Goal: Transaction & Acquisition: Purchase product/service

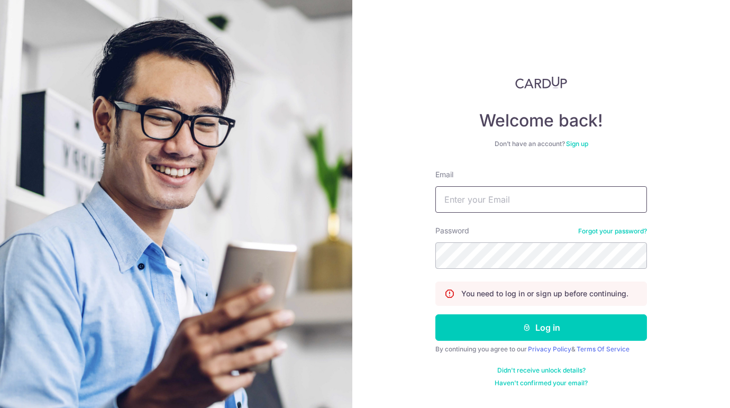
click at [465, 204] on input "Email" at bounding box center [540, 199] width 211 height 26
type input "[PERSON_NAME][EMAIL_ADDRESS][DOMAIN_NAME]"
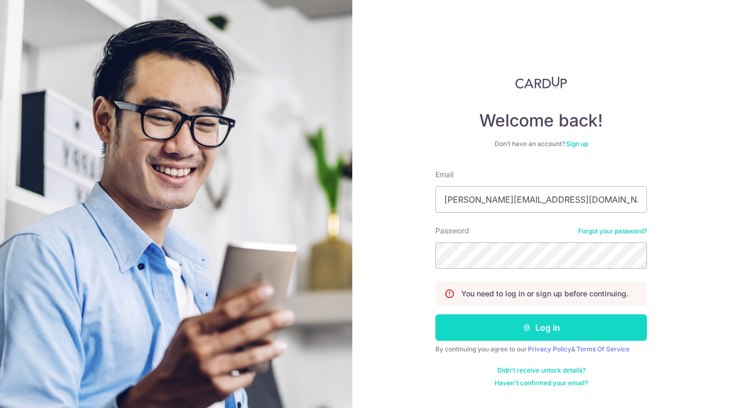
click at [517, 326] on button "Log in" at bounding box center [540, 327] width 211 height 26
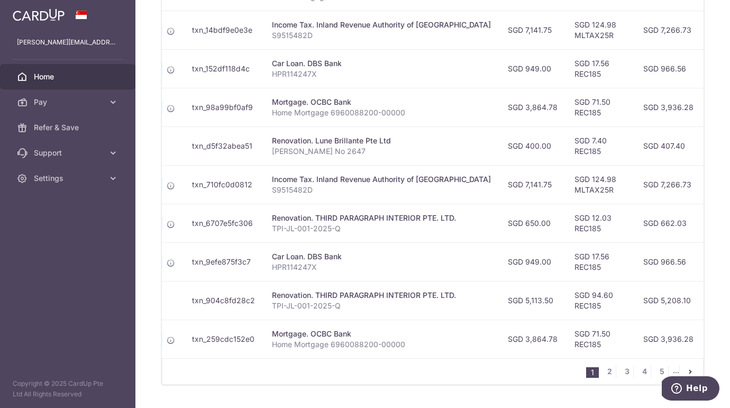
scroll to position [410, 0]
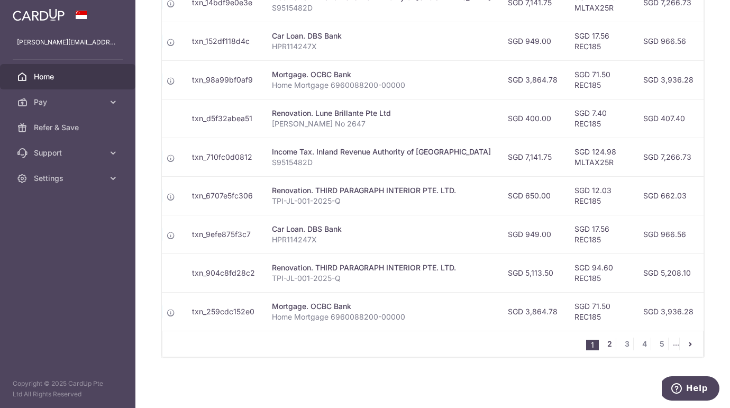
click at [606, 342] on link "2" at bounding box center [609, 343] width 13 height 13
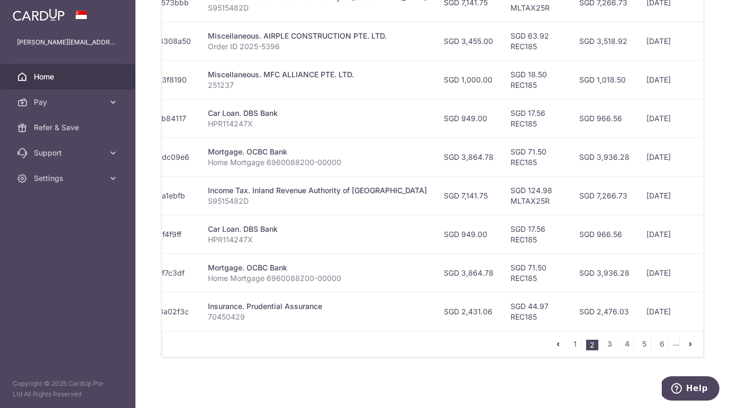
scroll to position [0, 183]
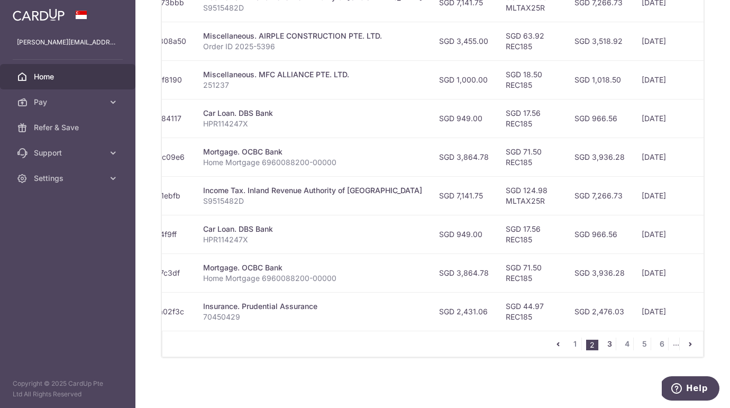
click at [610, 343] on link "3" at bounding box center [609, 343] width 13 height 13
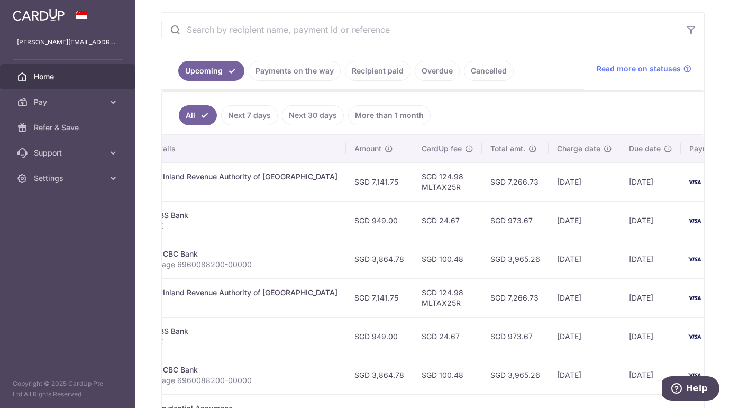
scroll to position [0, 270]
click at [65, 99] on span "Pay" at bounding box center [69, 102] width 70 height 11
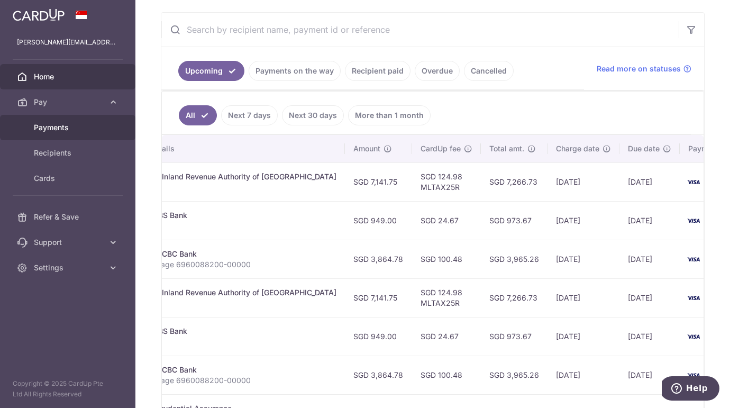
click at [77, 128] on span "Payments" at bounding box center [69, 127] width 70 height 11
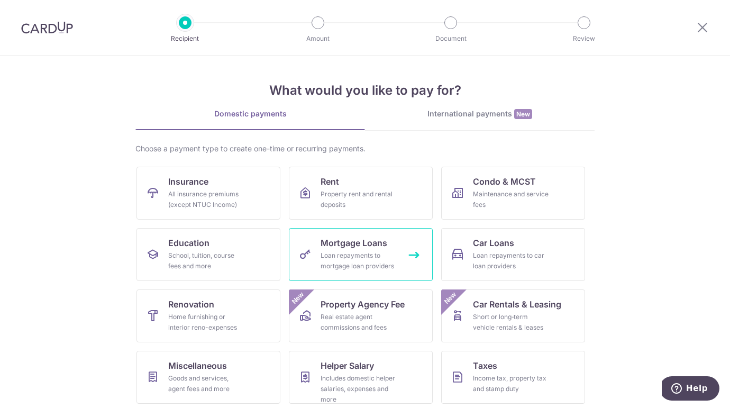
scroll to position [66, 0]
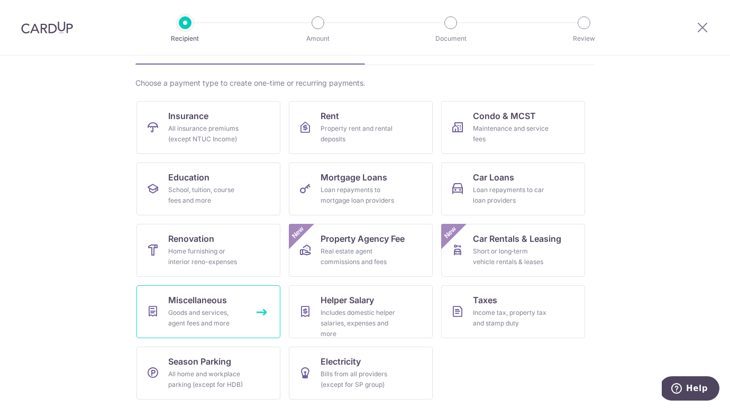
click at [228, 316] on div "Goods and services, agent fees and more" at bounding box center [206, 317] width 76 height 21
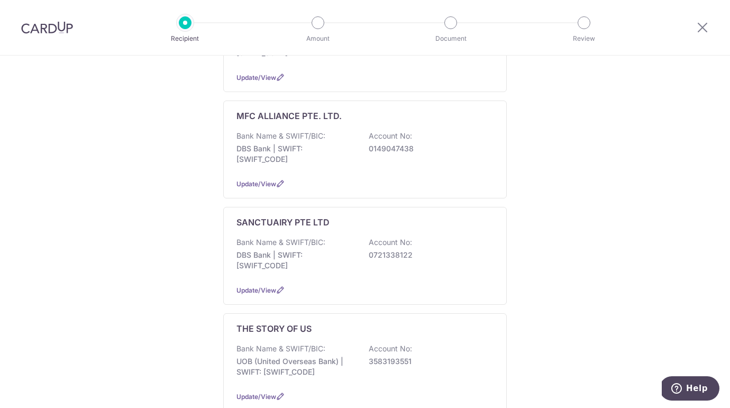
scroll to position [244, 0]
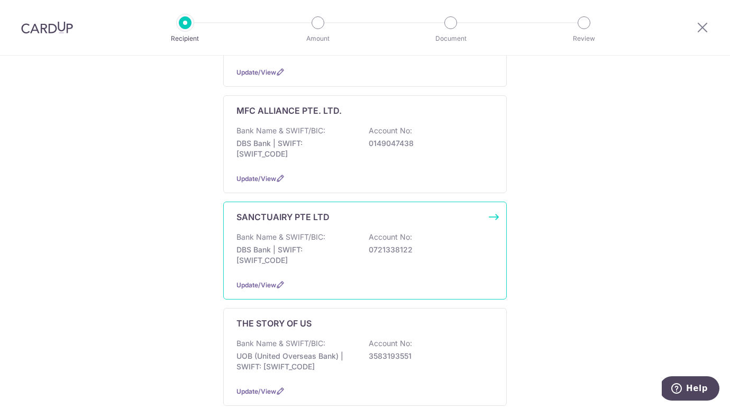
click at [326, 232] on div "Bank Name & SWIFT/BIC: DBS Bank | SWIFT: DBSSSGSGXXX Account No: 0721338122" at bounding box center [364, 251] width 257 height 39
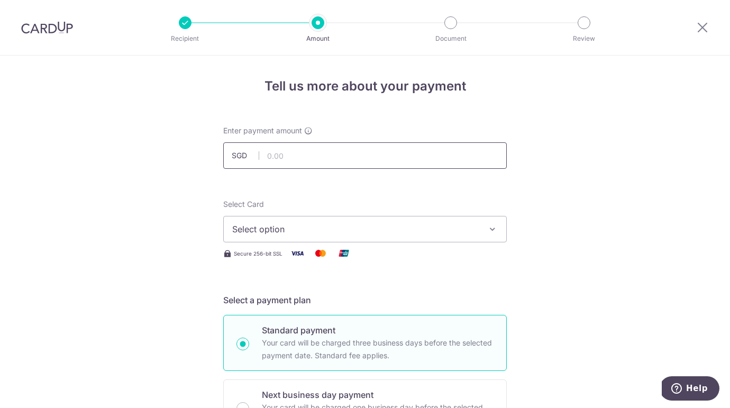
click at [298, 146] on input "text" at bounding box center [364, 155] width 283 height 26
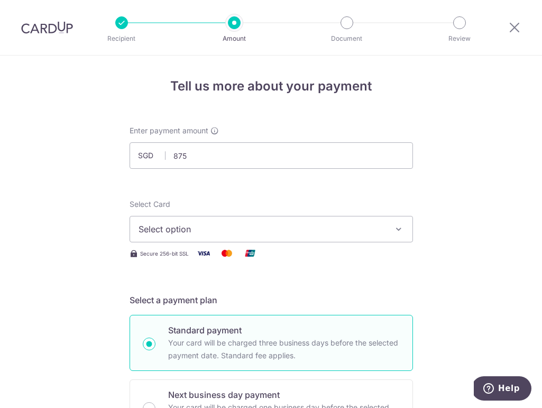
type input "875.00"
click at [204, 228] on span "Select option" at bounding box center [262, 229] width 246 height 13
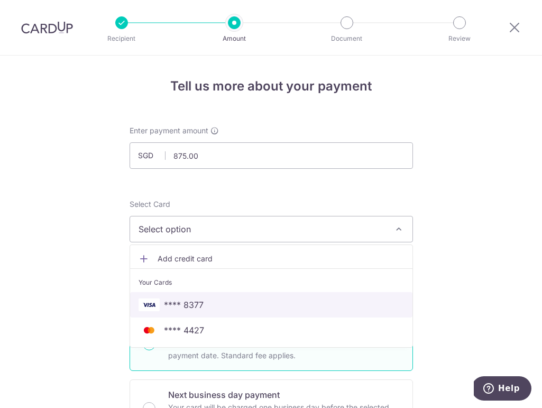
click at [222, 305] on span "**** 8377" at bounding box center [271, 304] width 265 height 13
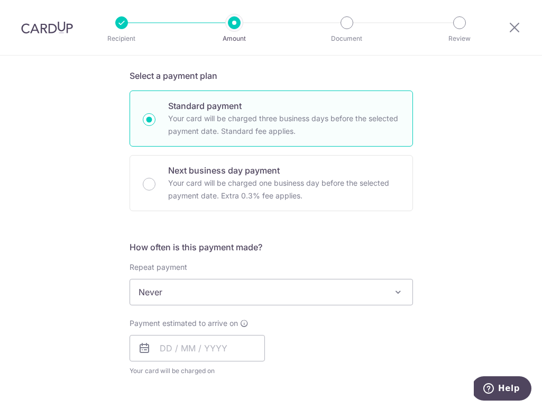
scroll to position [240, 0]
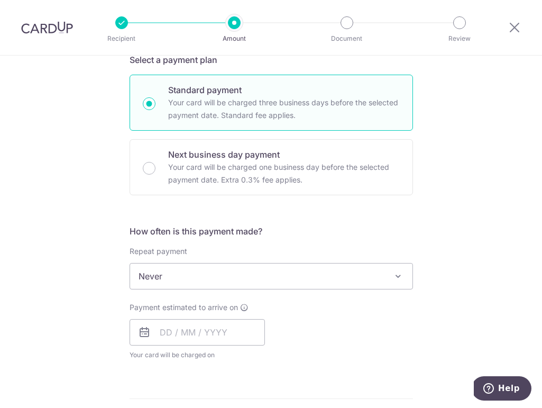
click at [246, 272] on span "Never" at bounding box center [271, 275] width 282 height 25
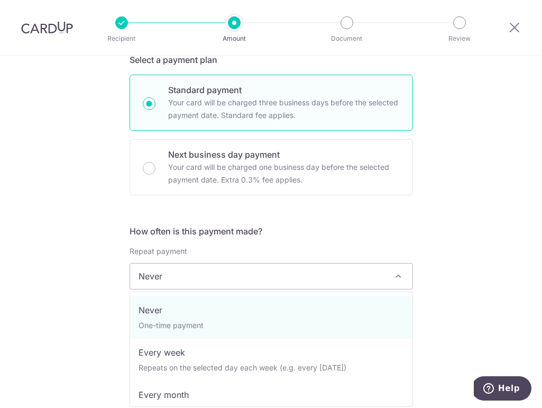
scroll to position [106, 0]
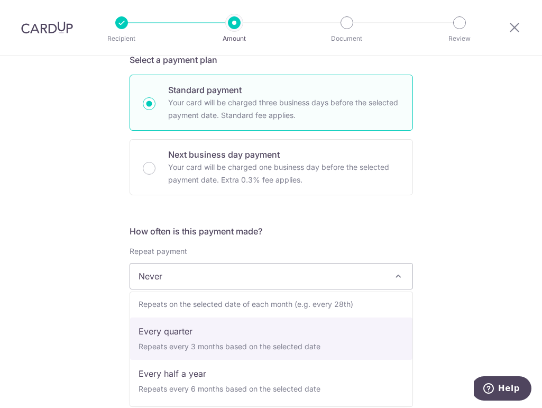
select select "4"
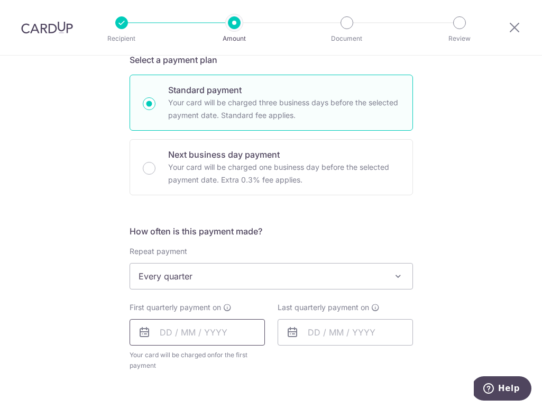
click at [201, 326] on input "text" at bounding box center [197, 332] width 135 height 26
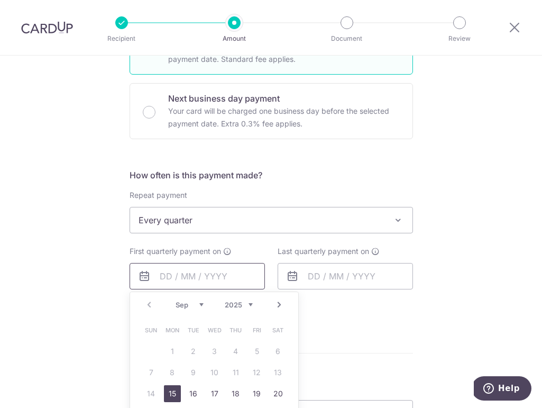
scroll to position [297, 0]
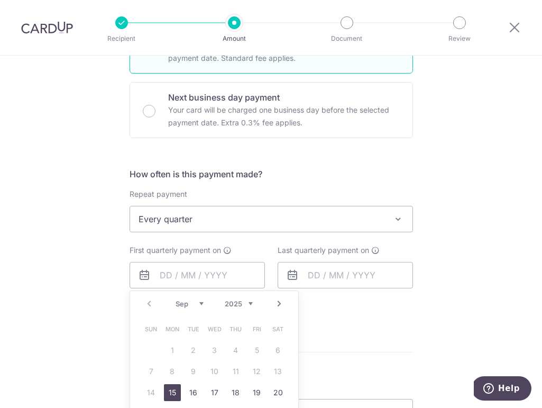
click at [172, 393] on link "15" at bounding box center [172, 392] width 17 height 17
type input "15/09/2025"
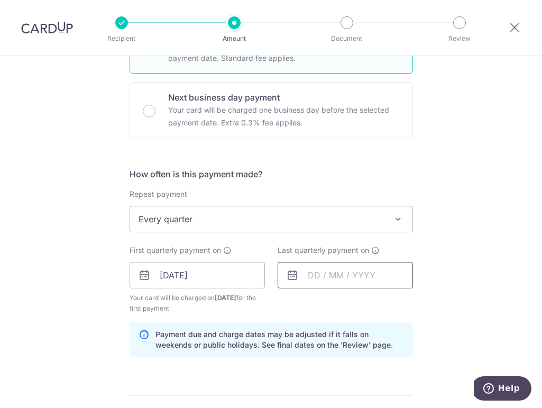
click at [314, 272] on input "text" at bounding box center [345, 275] width 135 height 26
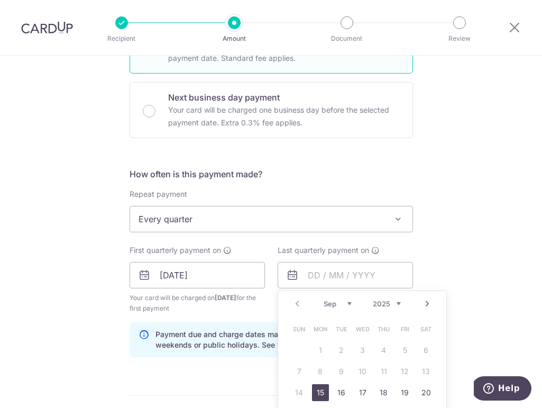
click at [429, 304] on link "Next" at bounding box center [427, 303] width 13 height 13
click at [318, 393] on link "15" at bounding box center [320, 392] width 17 height 17
type input "15/12/2025"
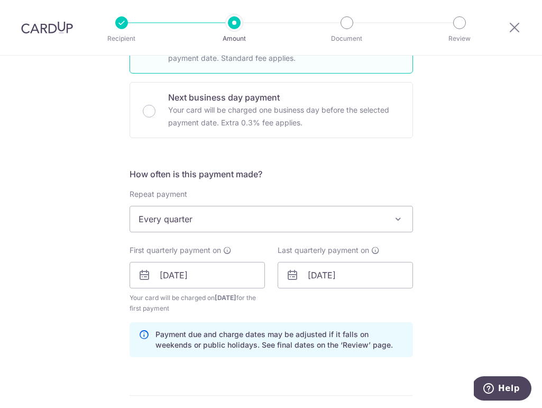
click at [429, 318] on div "Tell us more about your payment Enter payment amount SGD 875.00 875.00 Select C…" at bounding box center [271, 263] width 542 height 1010
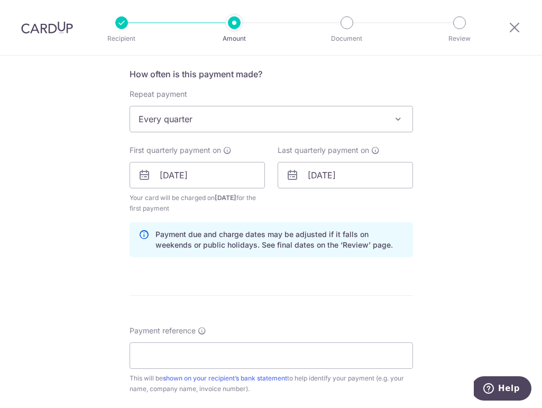
scroll to position [423, 0]
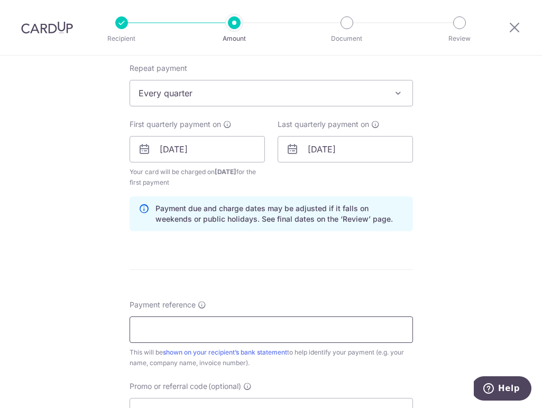
click at [235, 325] on input "Payment reference" at bounding box center [271, 329] width 283 height 26
paste input "QUO-202508100"
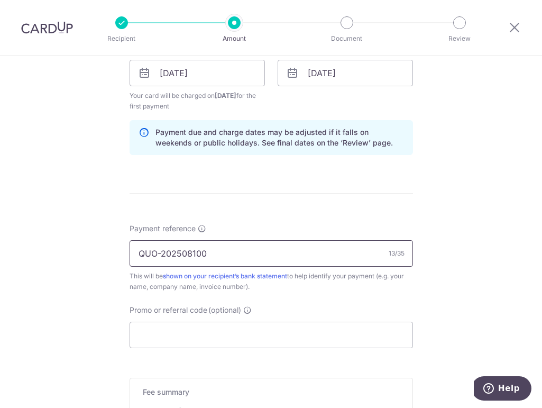
scroll to position [509, 0]
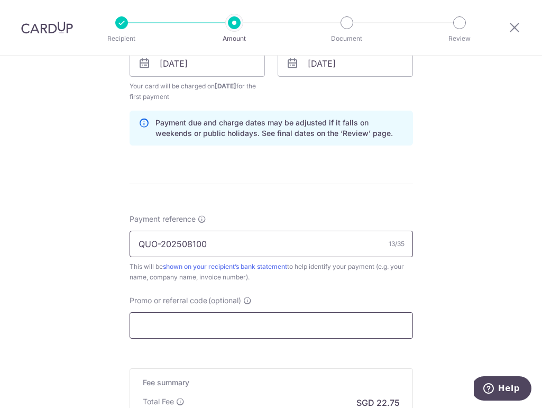
type input "QUO-202508100"
click at [192, 325] on input "Promo or referral code (optional)" at bounding box center [271, 325] width 283 height 26
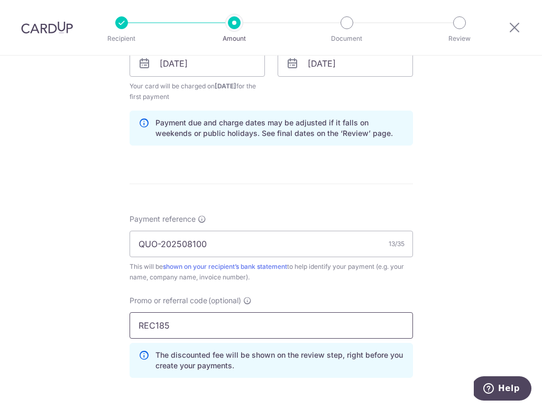
type input "REC185"
click at [90, 289] on div "Tell us more about your payment Enter payment amount SGD 875.00 875.00 Select C…" at bounding box center [271, 76] width 542 height 1058
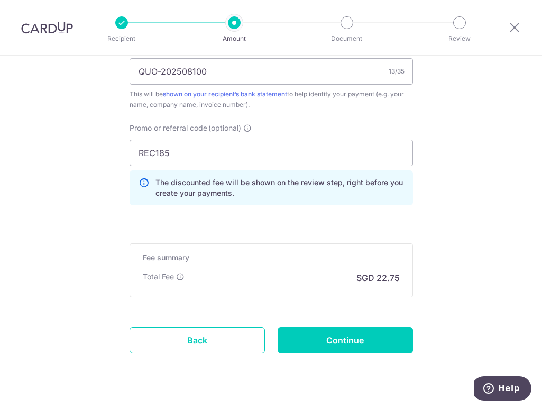
scroll to position [706, 0]
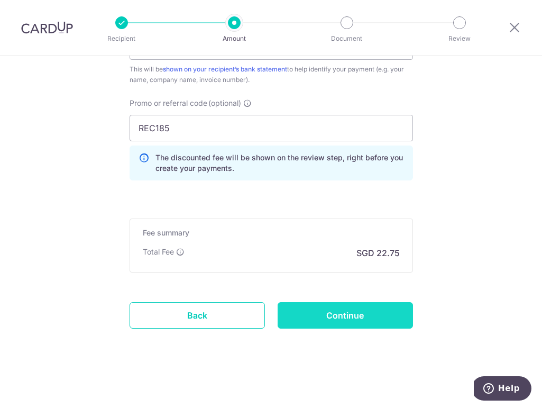
click at [315, 315] on input "Continue" at bounding box center [345, 315] width 135 height 26
type input "Create Schedule"
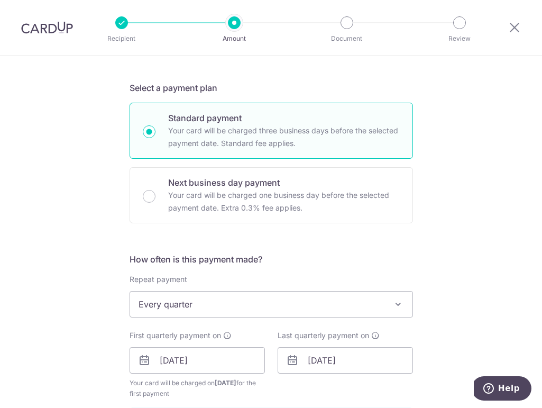
scroll to position [211, 0]
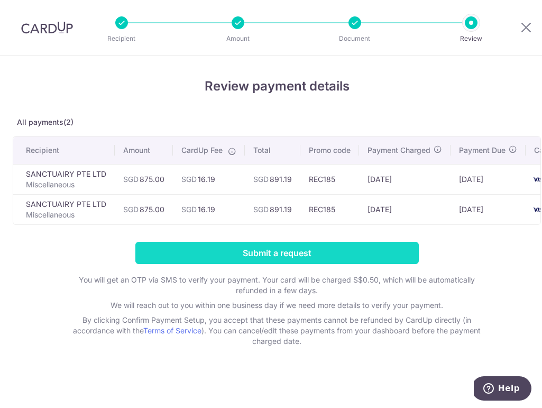
click at [259, 246] on input "Submit a request" at bounding box center [276, 253] width 283 height 22
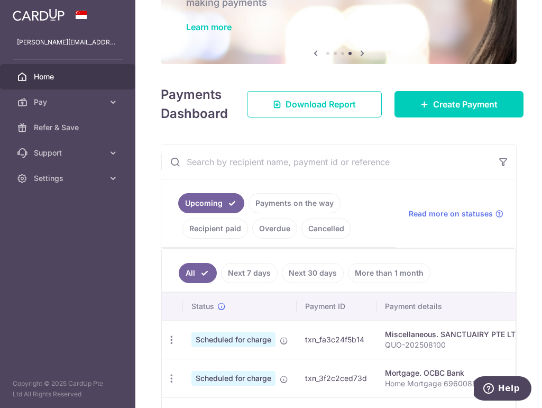
scroll to position [85, 0]
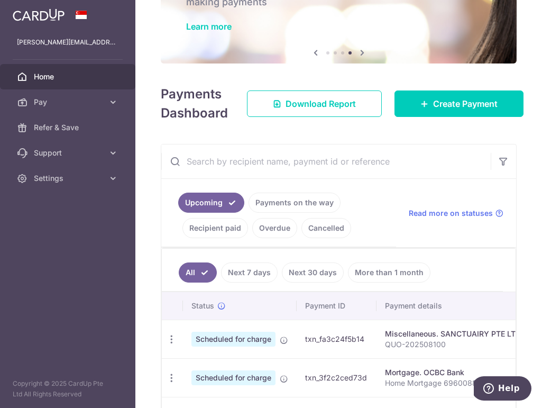
click at [414, 336] on div "Miscellaneous. SANCTUAIRY PTE LTD" at bounding box center [494, 333] width 219 height 11
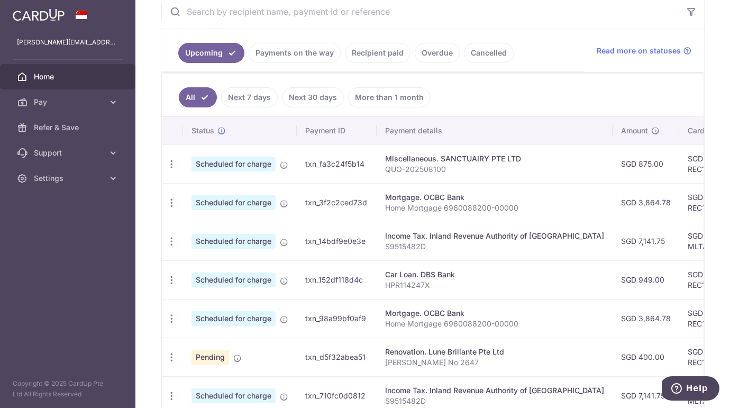
scroll to position [206, 0]
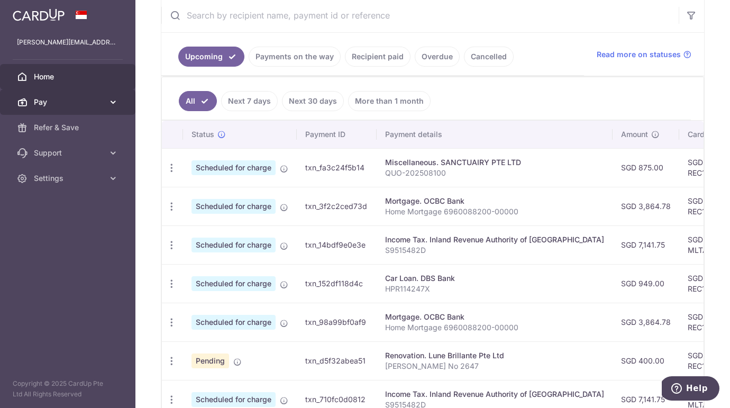
click at [61, 103] on span "Pay" at bounding box center [69, 102] width 70 height 11
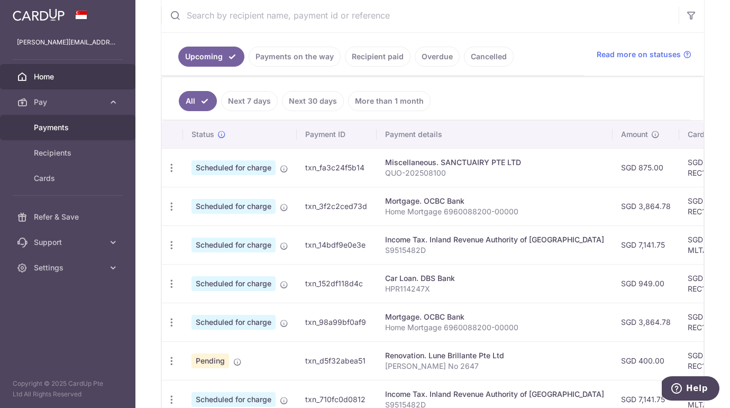
click at [82, 133] on link "Payments" at bounding box center [67, 127] width 135 height 25
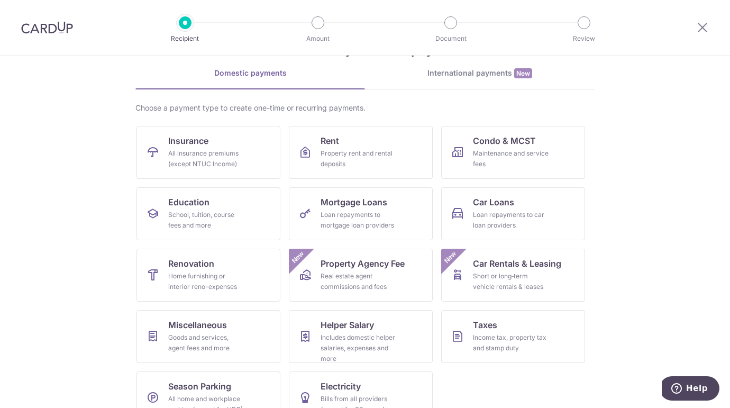
scroll to position [66, 0]
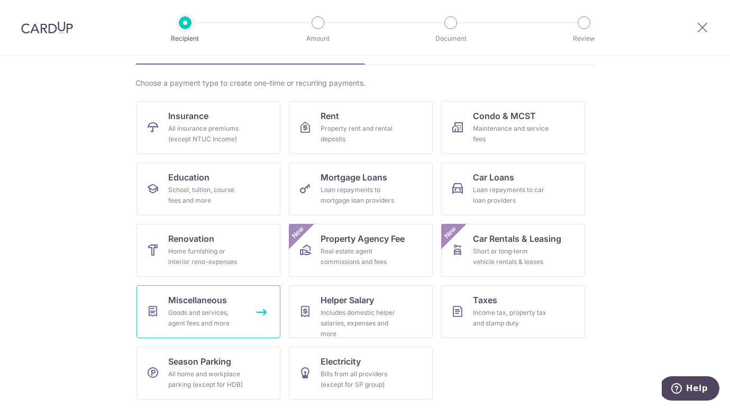
click at [247, 319] on link "Miscellaneous Goods and services, agent fees and more" at bounding box center [208, 311] width 144 height 53
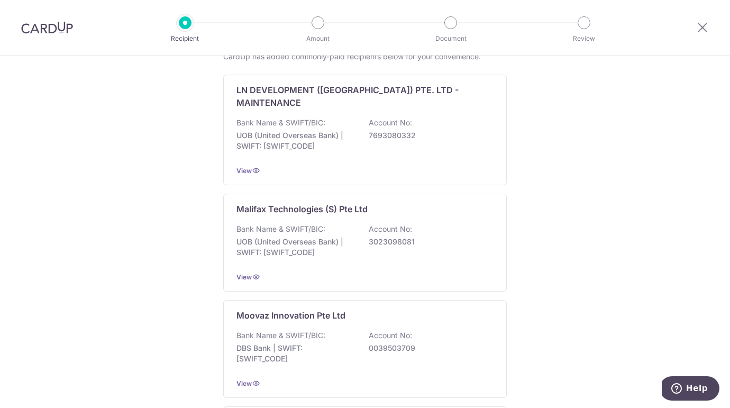
scroll to position [609, 0]
